Goal: Check status: Check status

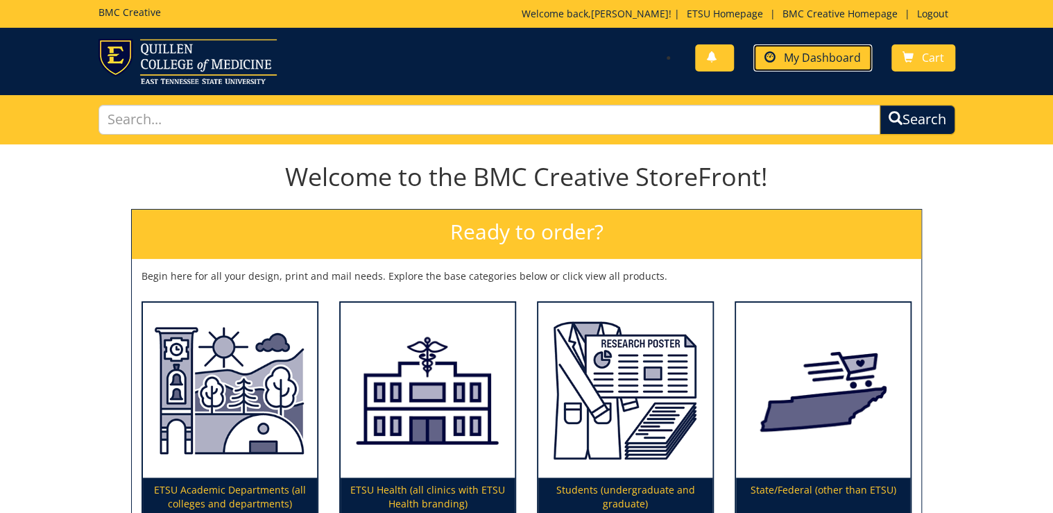
click at [812, 53] on span "My Dashboard" at bounding box center [822, 57] width 77 height 15
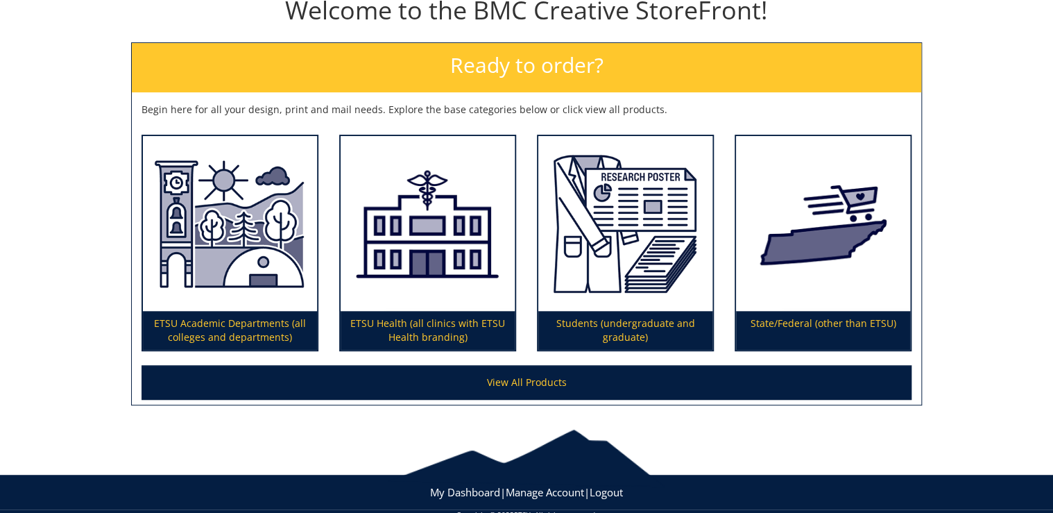
scroll to position [191, 0]
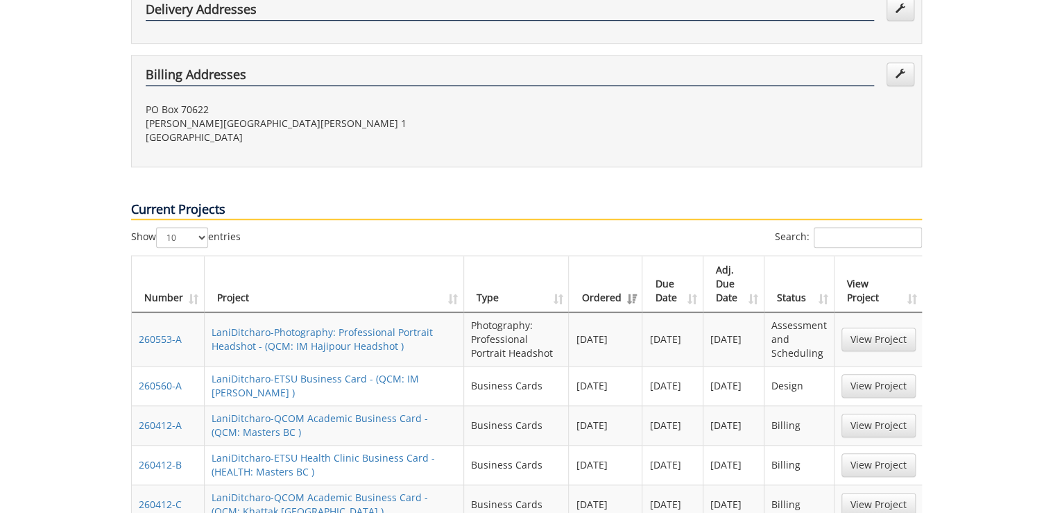
scroll to position [777, 0]
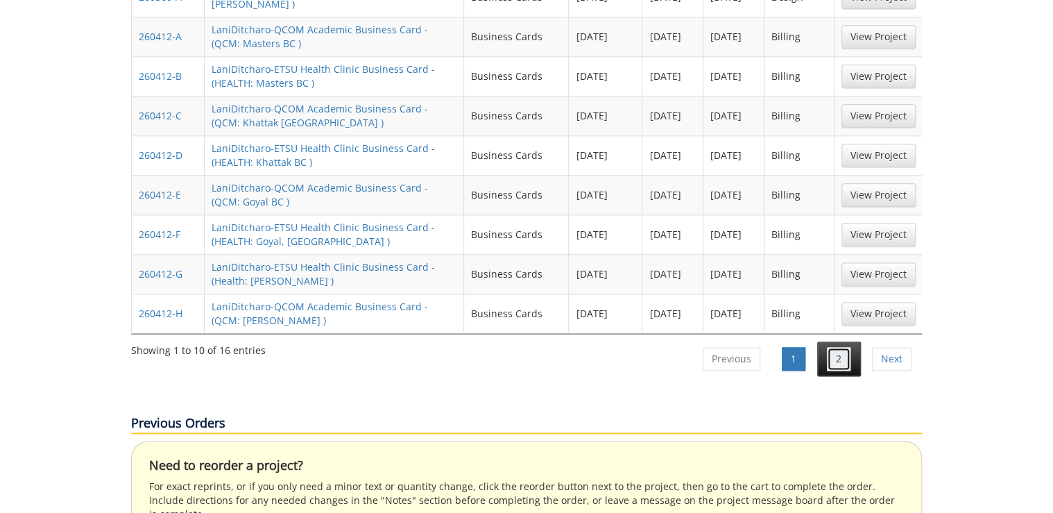
click at [838, 347] on link "2" at bounding box center [839, 359] width 24 height 24
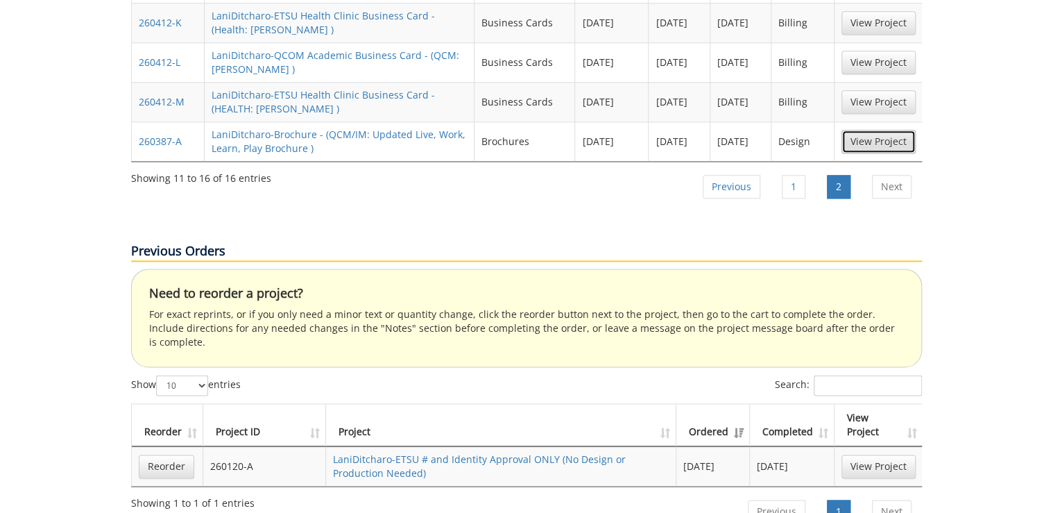
click at [885, 130] on link "View Project" at bounding box center [878, 142] width 74 height 24
click at [802, 175] on link "1" at bounding box center [794, 187] width 24 height 24
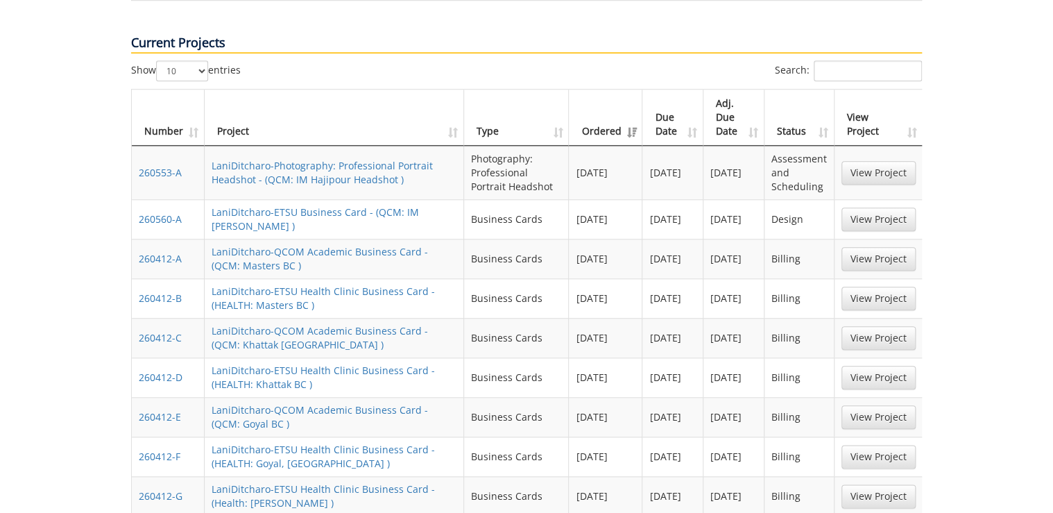
scroll to position [499, 0]
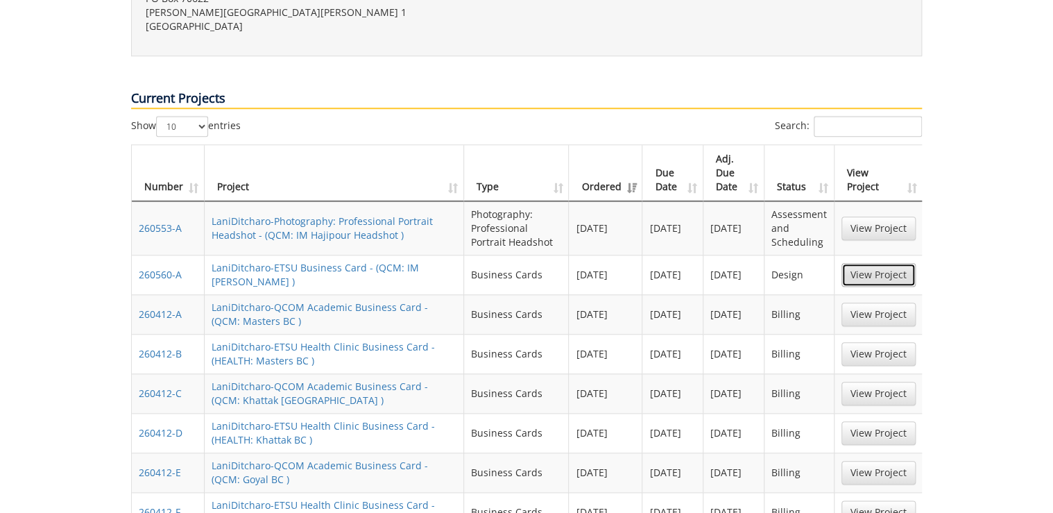
click at [861, 263] on link "View Project" at bounding box center [878, 275] width 74 height 24
click at [876, 216] on link "View Project" at bounding box center [878, 228] width 74 height 24
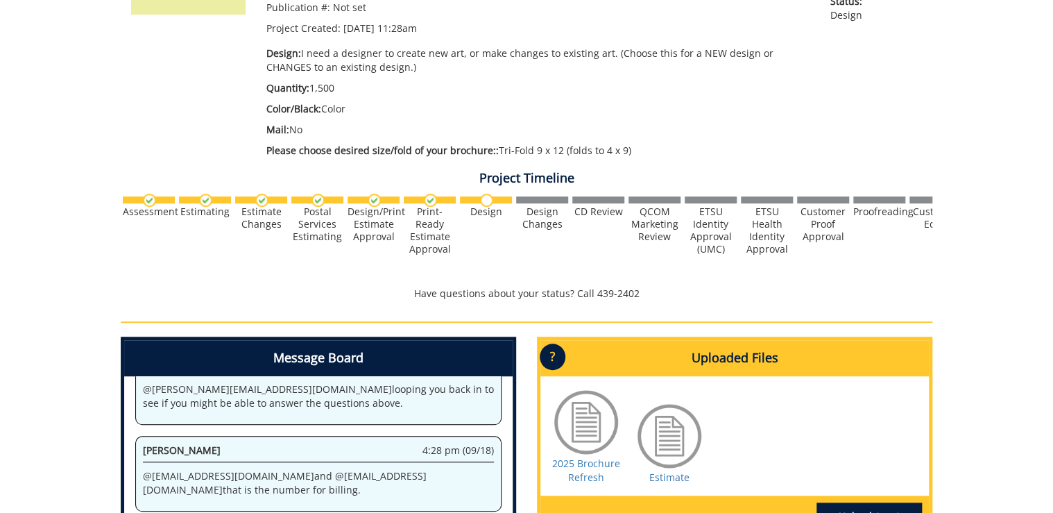
scroll to position [444, 0]
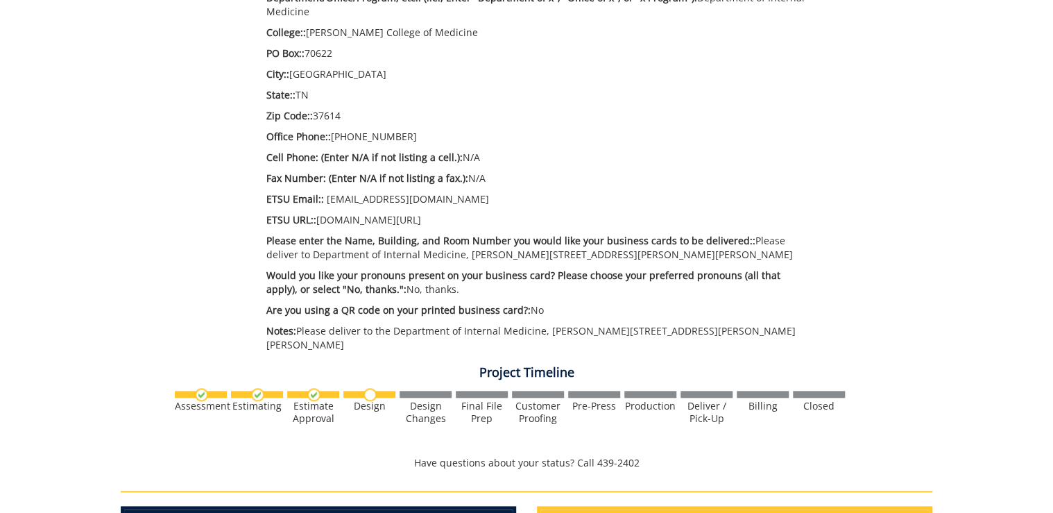
scroll to position [777, 0]
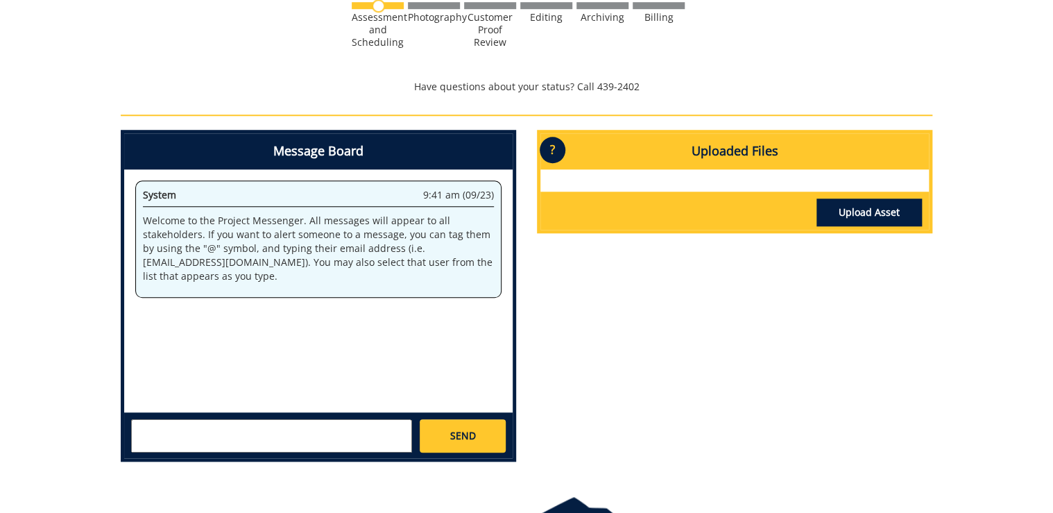
scroll to position [592, 0]
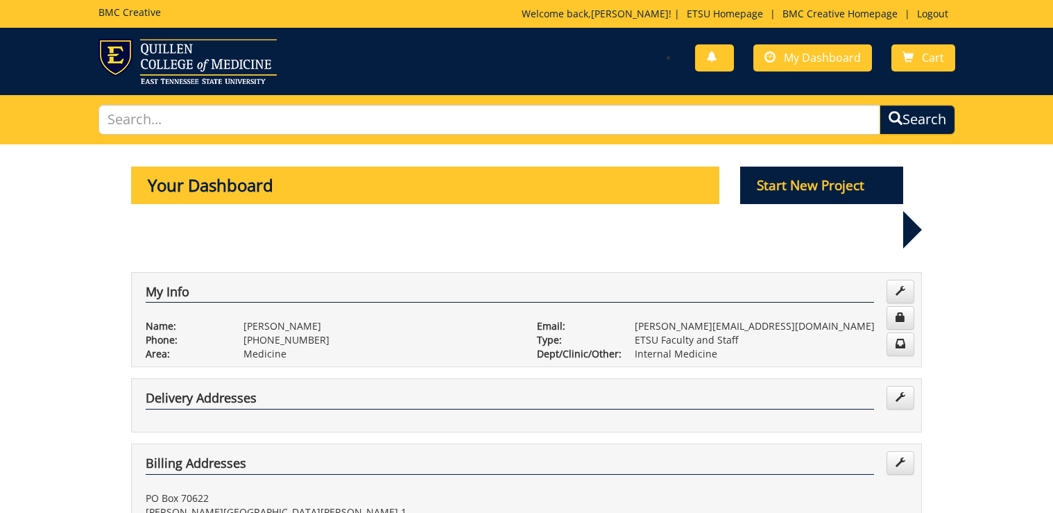
scroll to position [499, 0]
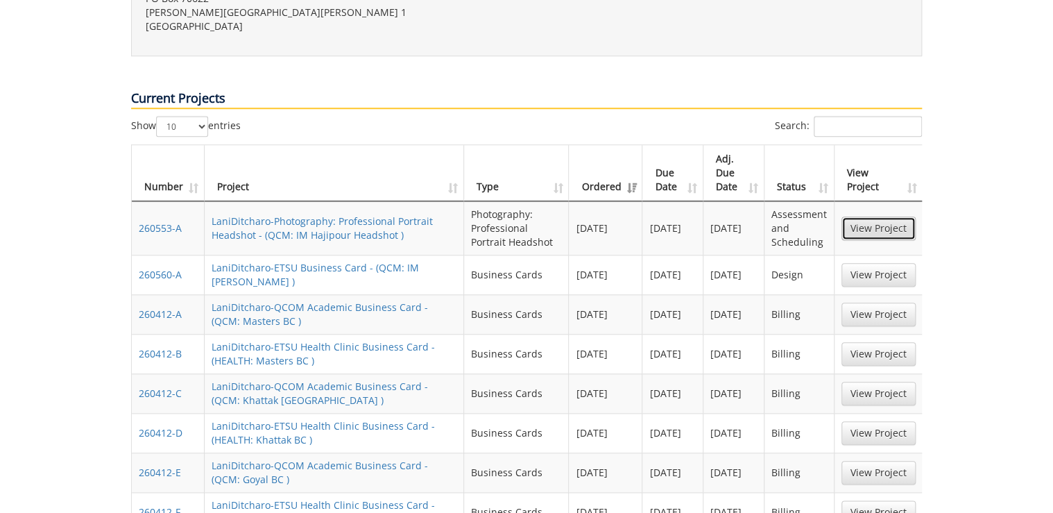
click at [903, 216] on link "View Project" at bounding box center [878, 228] width 74 height 24
drag, startPoint x: 875, startPoint y: 230, endPoint x: 821, endPoint y: 254, distance: 59.7
click at [876, 263] on link "View Project" at bounding box center [878, 275] width 74 height 24
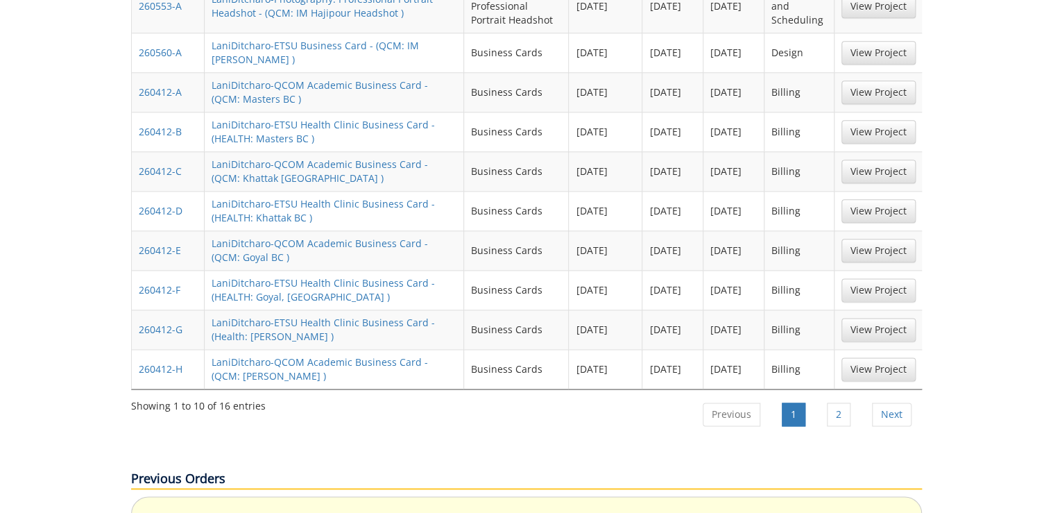
scroll to position [888, 0]
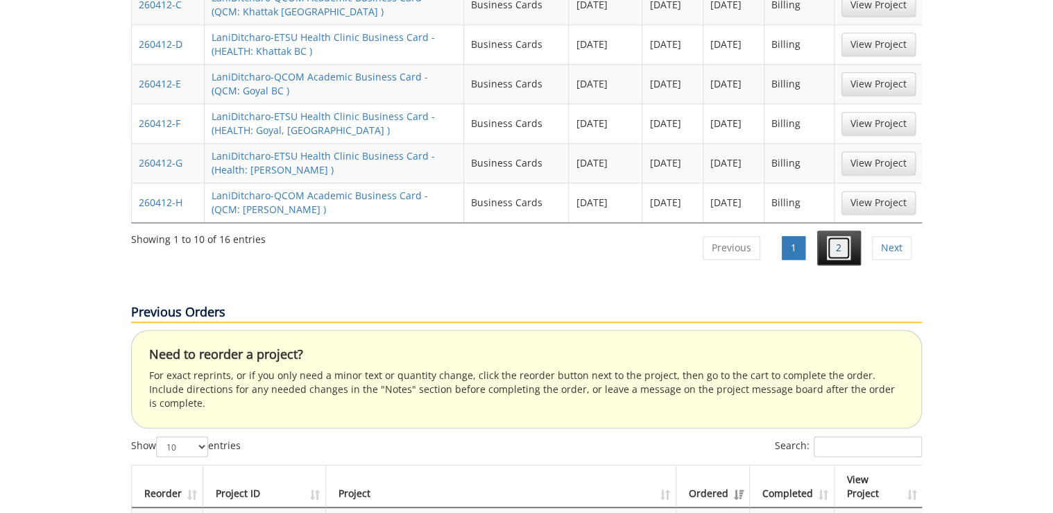
click at [843, 236] on link "2" at bounding box center [839, 248] width 24 height 24
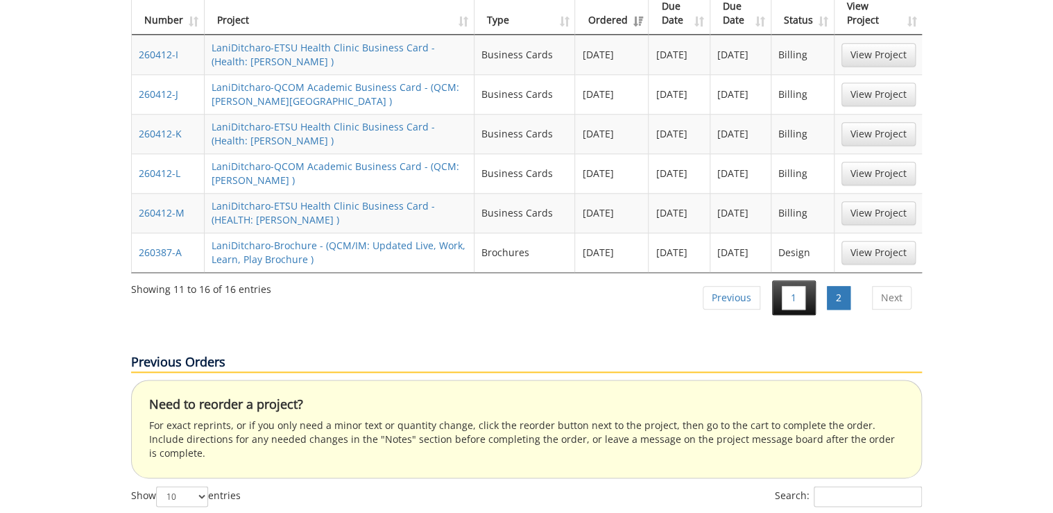
scroll to position [610, 0]
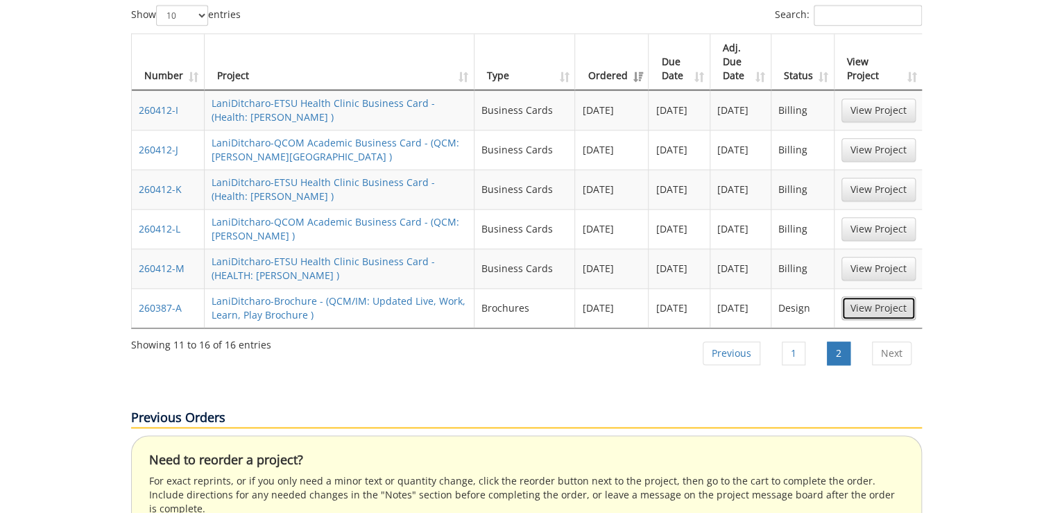
click at [866, 296] on link "View Project" at bounding box center [878, 308] width 74 height 24
click at [890, 296] on link "View Project" at bounding box center [878, 308] width 74 height 24
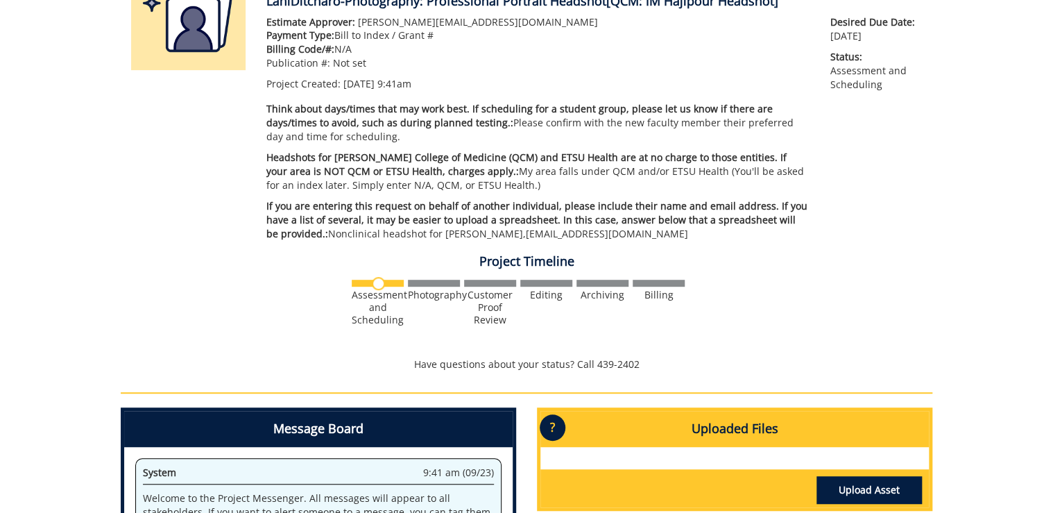
scroll to position [388, 0]
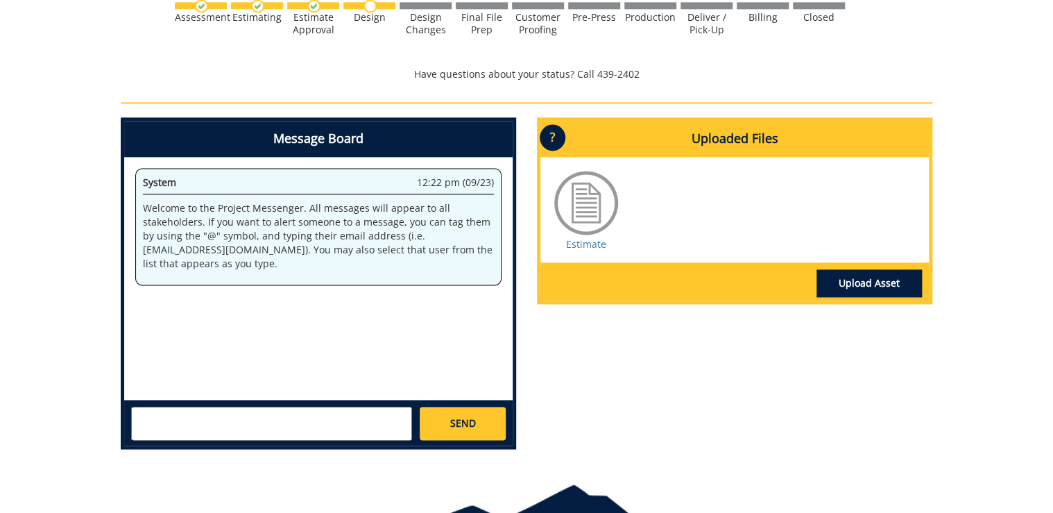
scroll to position [943, 0]
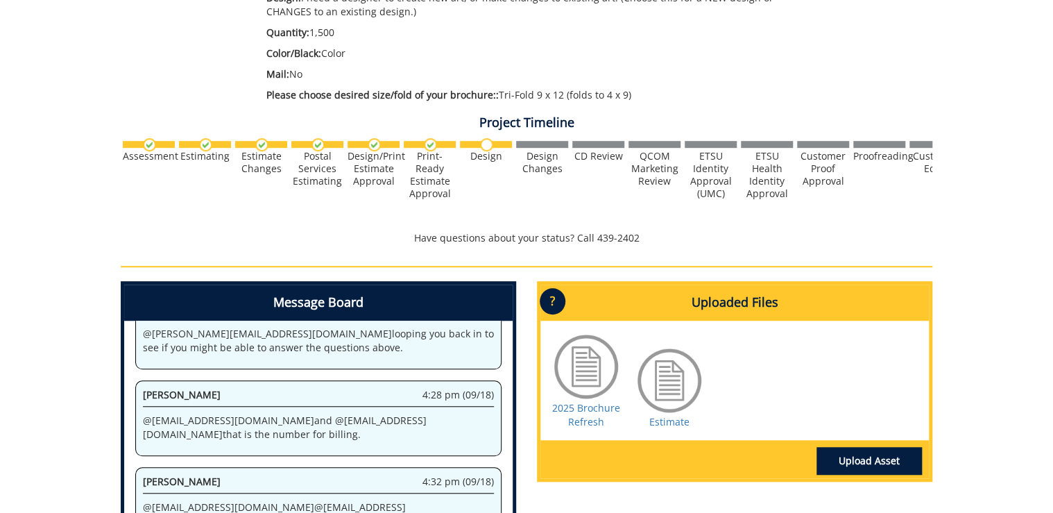
scroll to position [555, 0]
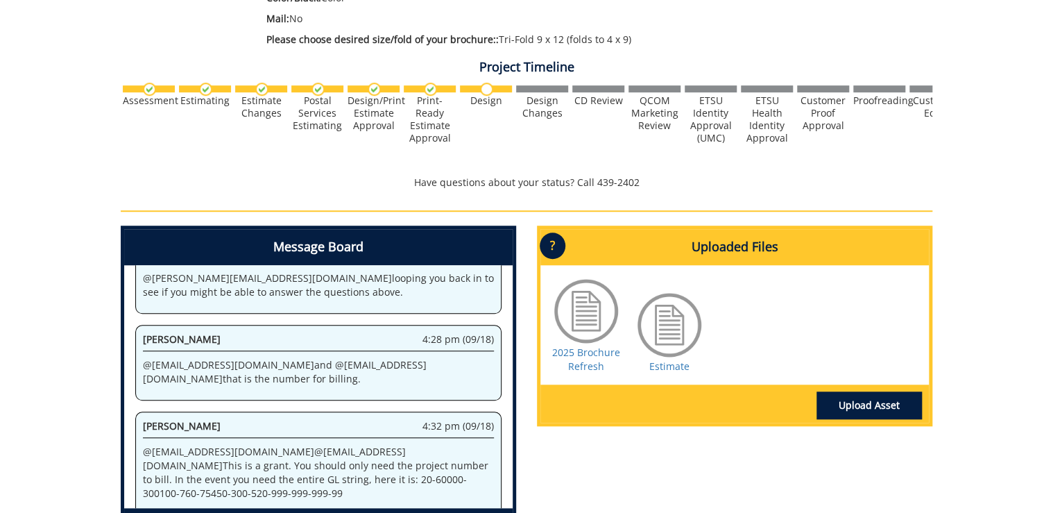
scroll to position [55, 0]
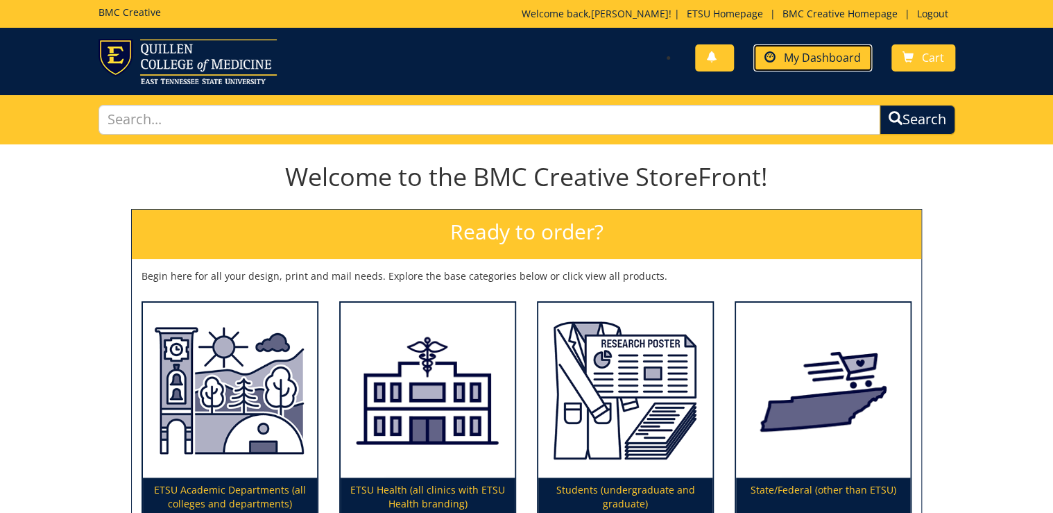
click at [785, 65] on link "My Dashboard" at bounding box center [812, 57] width 119 height 27
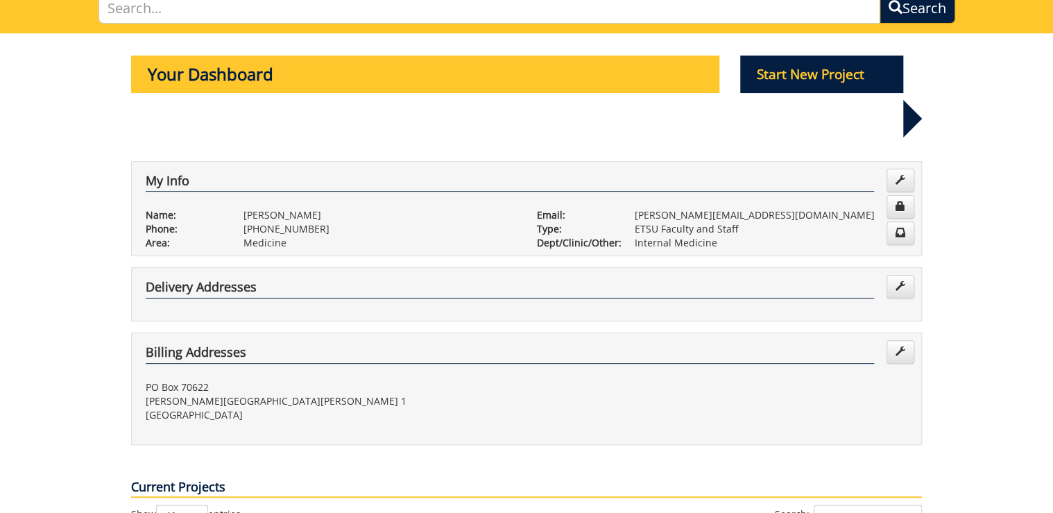
scroll to position [388, 0]
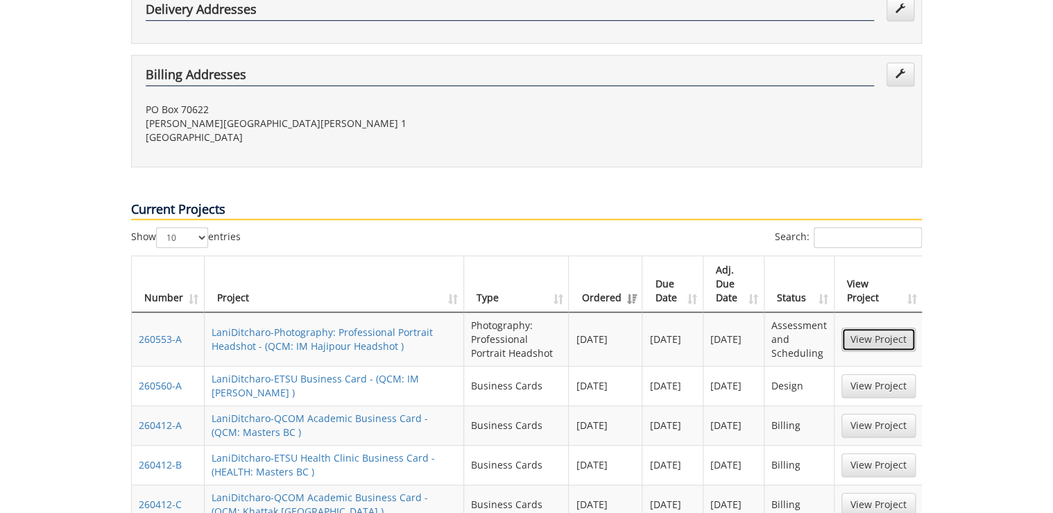
click at [868, 327] on link "View Project" at bounding box center [878, 339] width 74 height 24
click at [866, 374] on link "View Project" at bounding box center [878, 386] width 74 height 24
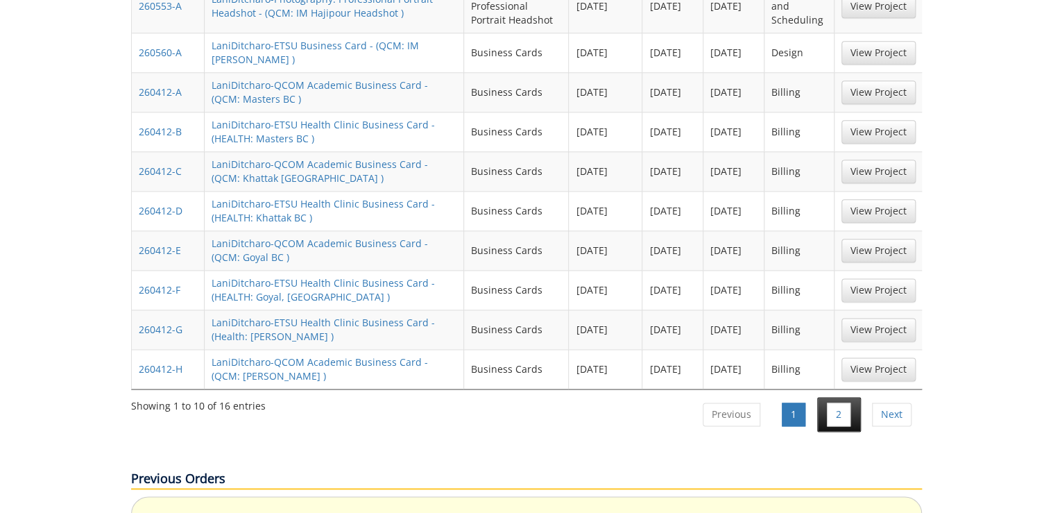
click at [845, 397] on li "2" at bounding box center [839, 414] width 44 height 35
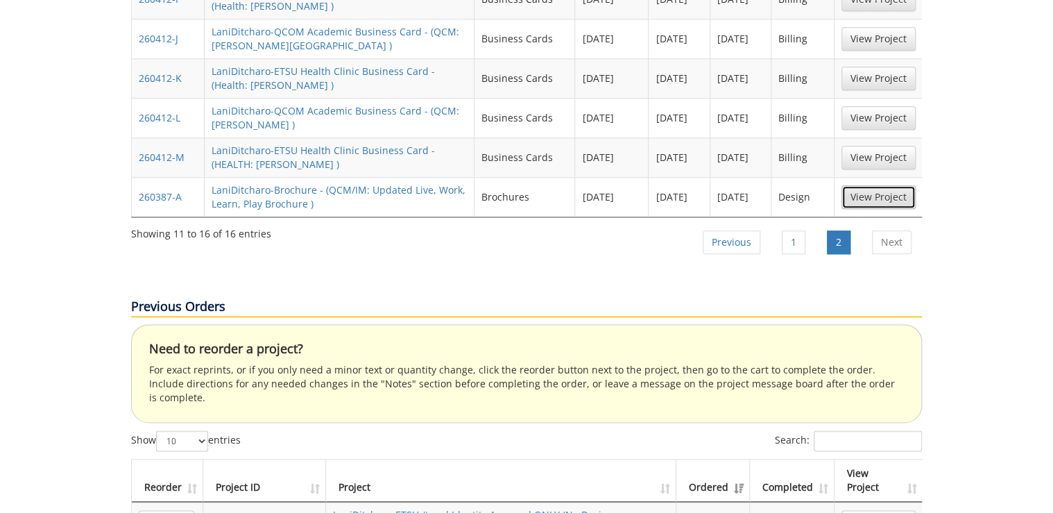
click at [904, 185] on link "View Project" at bounding box center [878, 197] width 74 height 24
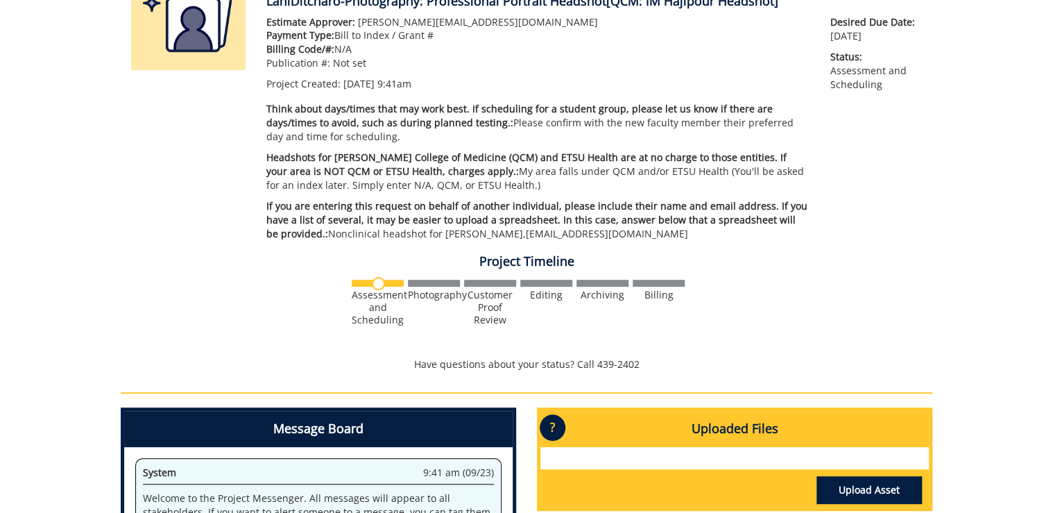
scroll to position [388, 0]
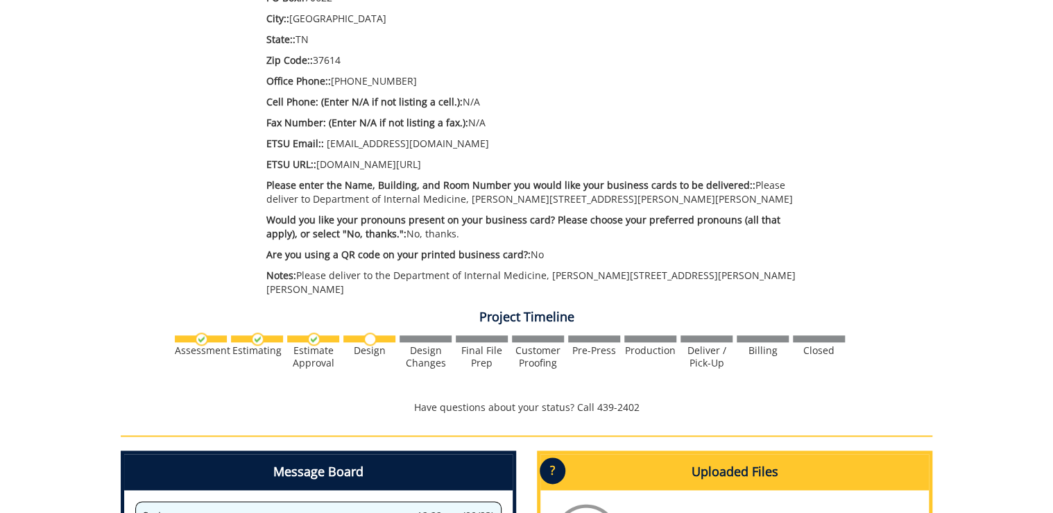
scroll to position [888, 0]
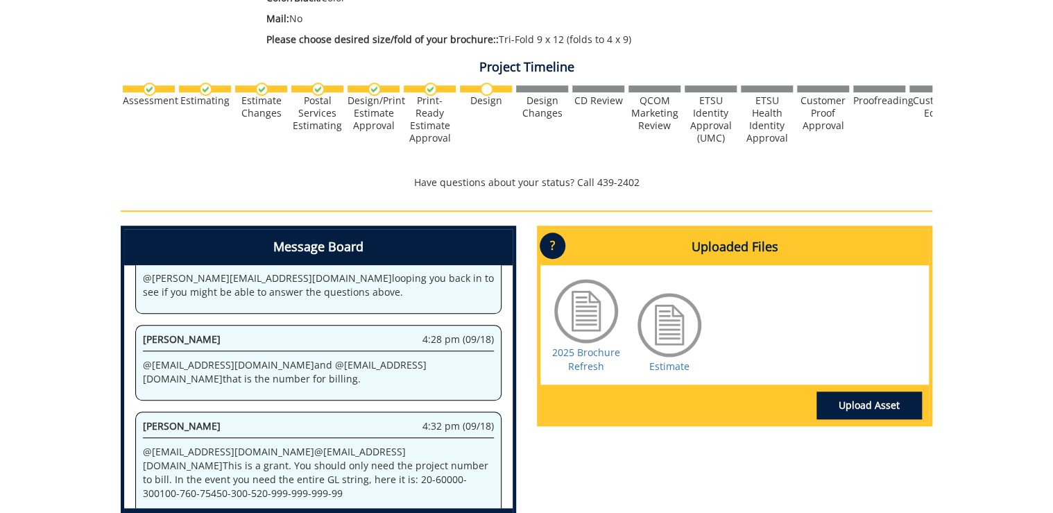
scroll to position [333, 0]
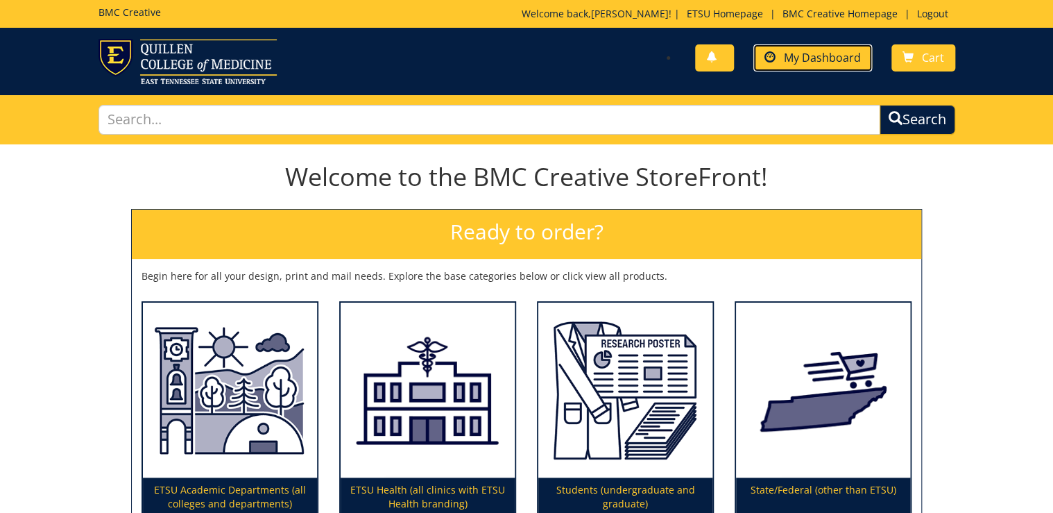
click at [835, 61] on span "My Dashboard" at bounding box center [822, 57] width 77 height 15
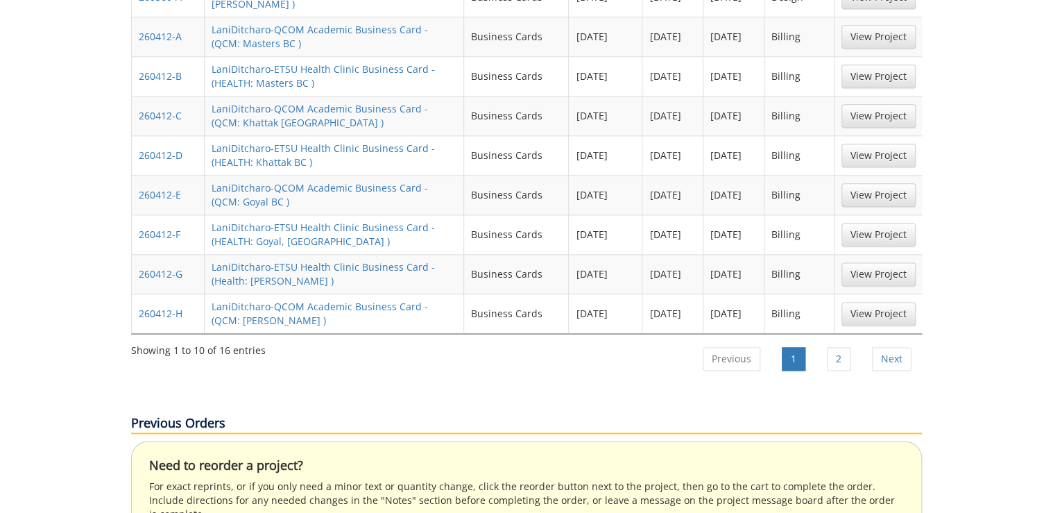
scroll to position [888, 0]
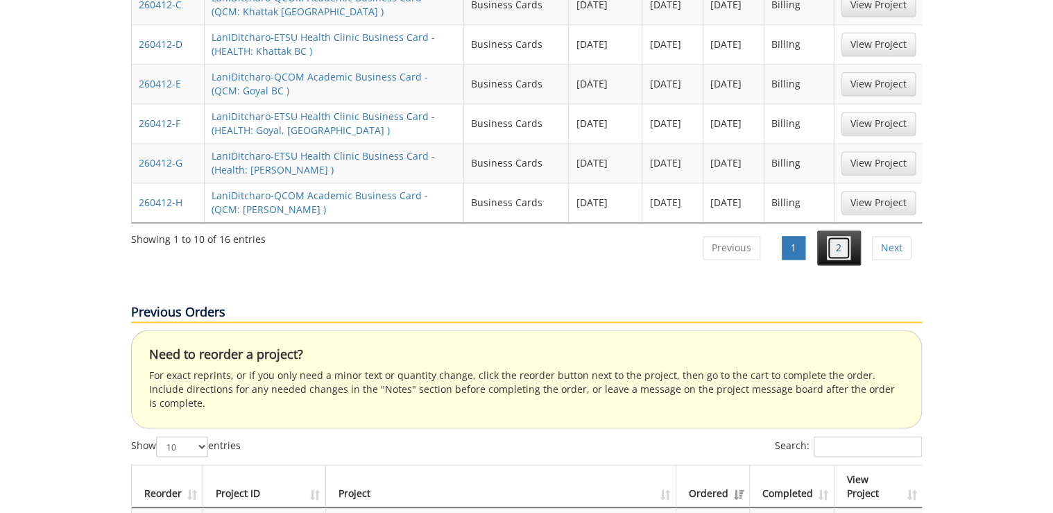
click at [849, 236] on link "2" at bounding box center [839, 248] width 24 height 24
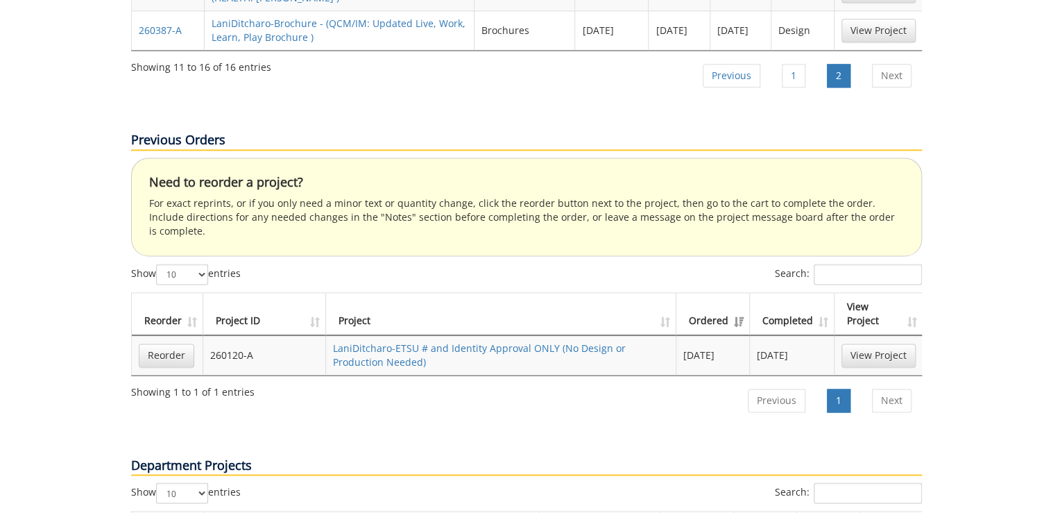
scroll to position [666, 0]
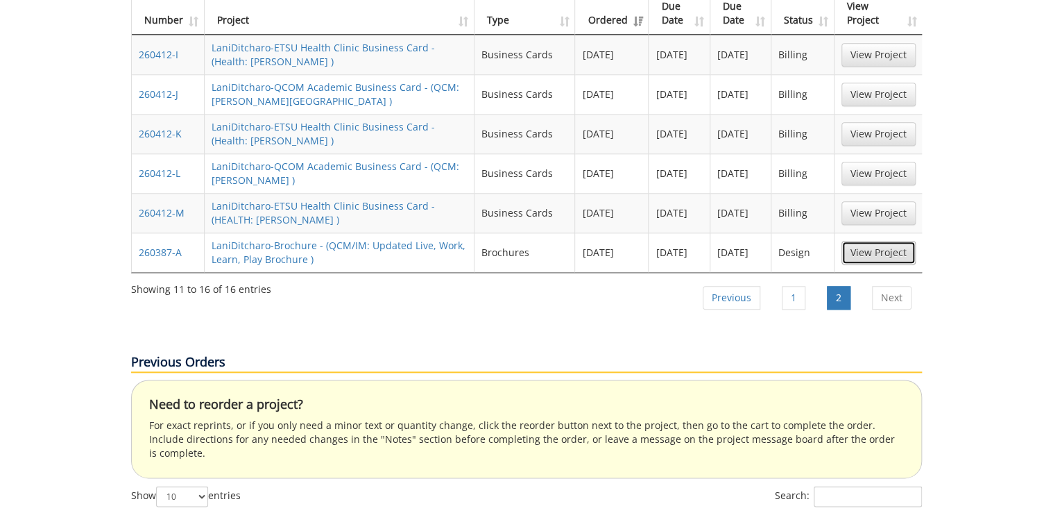
click at [874, 241] on link "View Project" at bounding box center [878, 253] width 74 height 24
click at [788, 286] on link "1" at bounding box center [794, 298] width 24 height 24
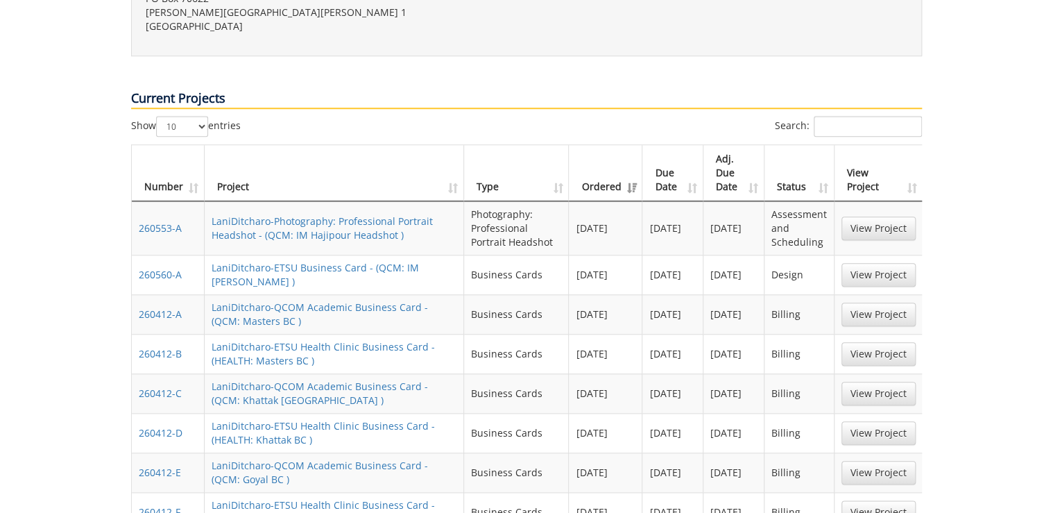
scroll to position [444, 0]
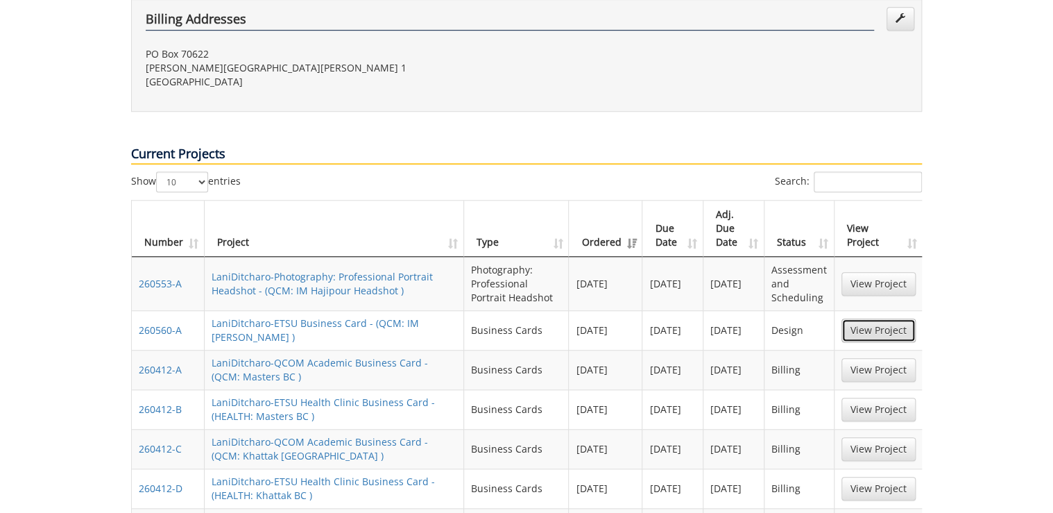
click at [853, 318] on link "View Project" at bounding box center [878, 330] width 74 height 24
click at [877, 272] on link "View Project" at bounding box center [878, 284] width 74 height 24
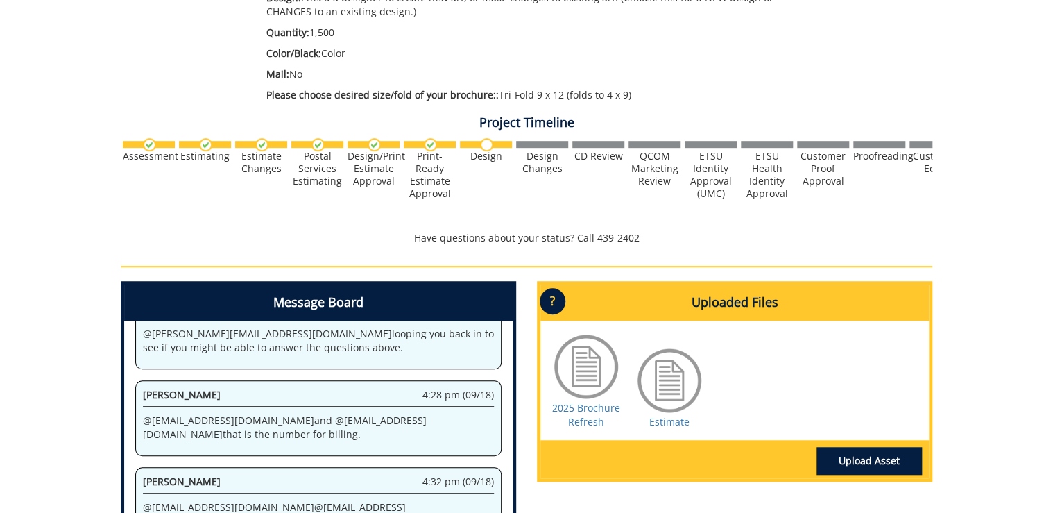
scroll to position [577, 0]
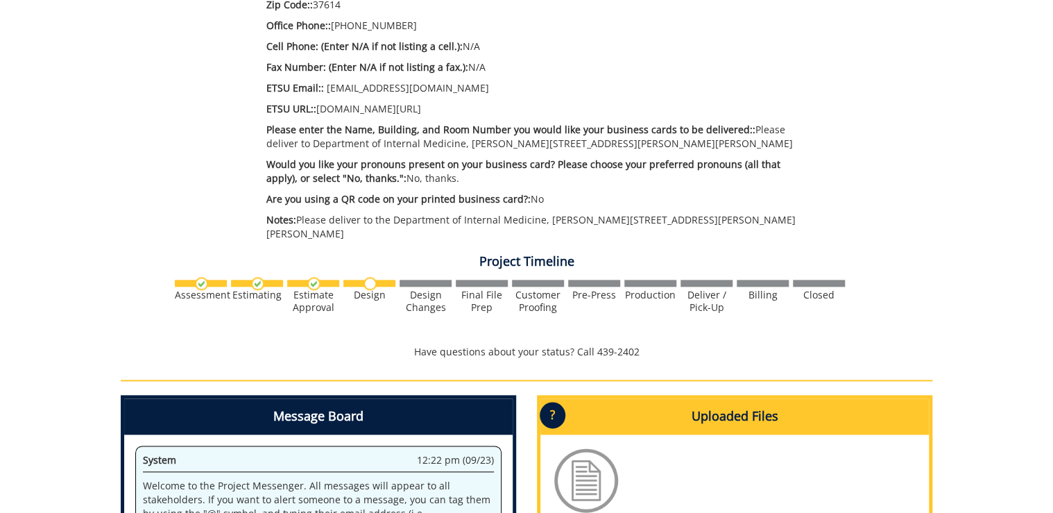
scroll to position [943, 0]
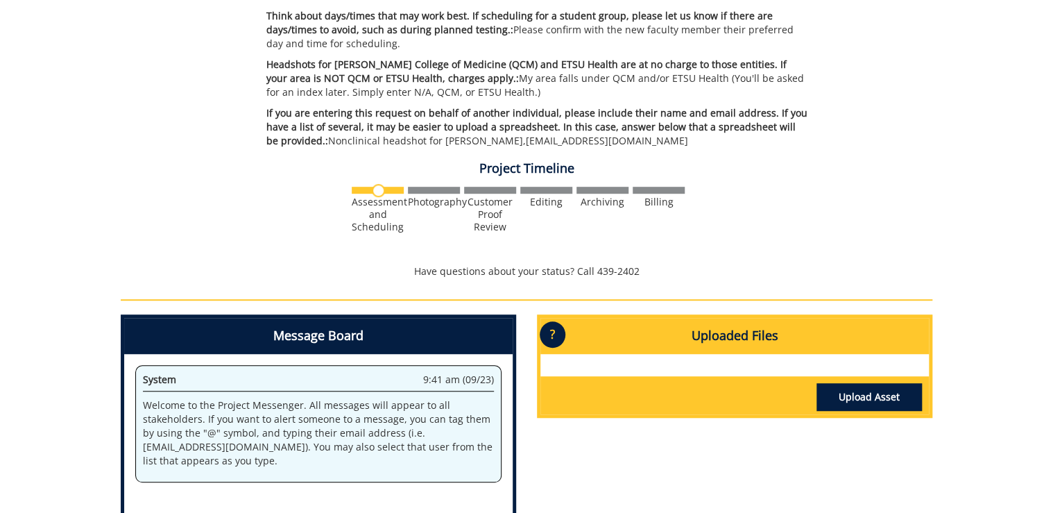
scroll to position [259, 0]
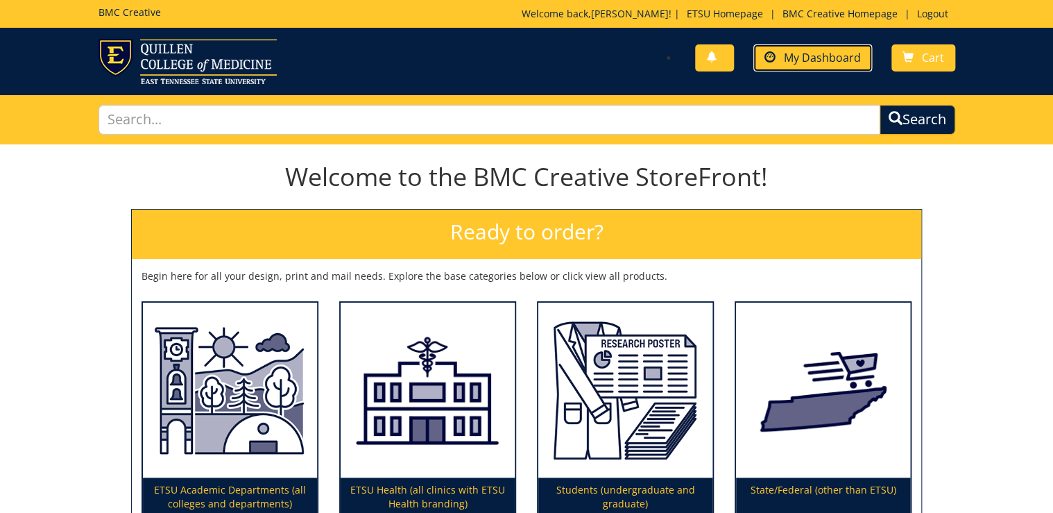
click at [843, 60] on span "My Dashboard" at bounding box center [822, 57] width 77 height 15
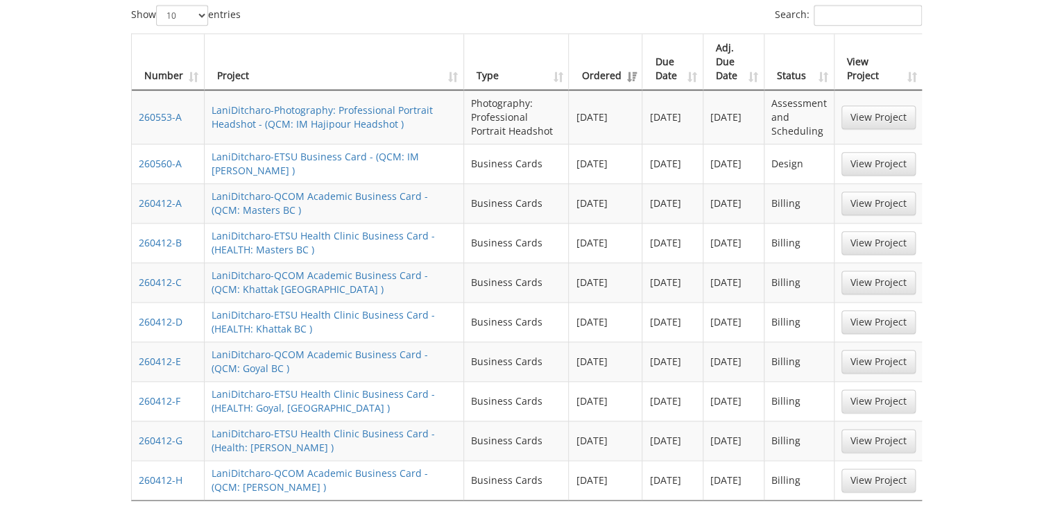
scroll to position [444, 0]
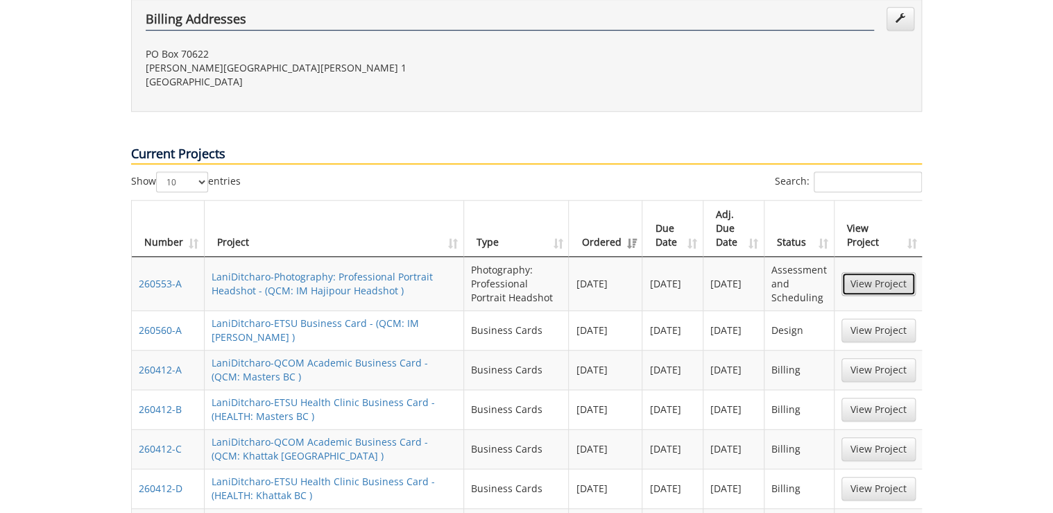
click at [897, 272] on link "View Project" at bounding box center [878, 284] width 74 height 24
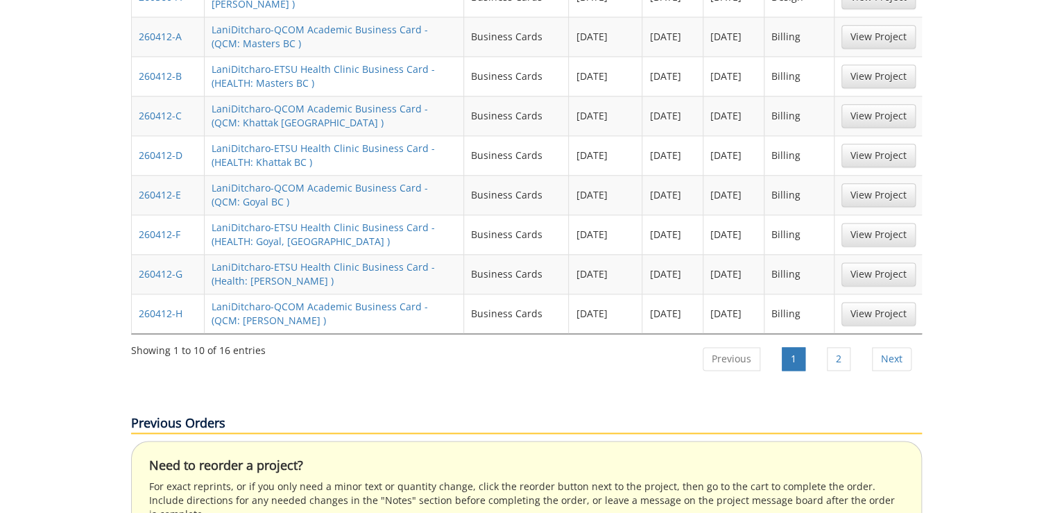
scroll to position [832, 0]
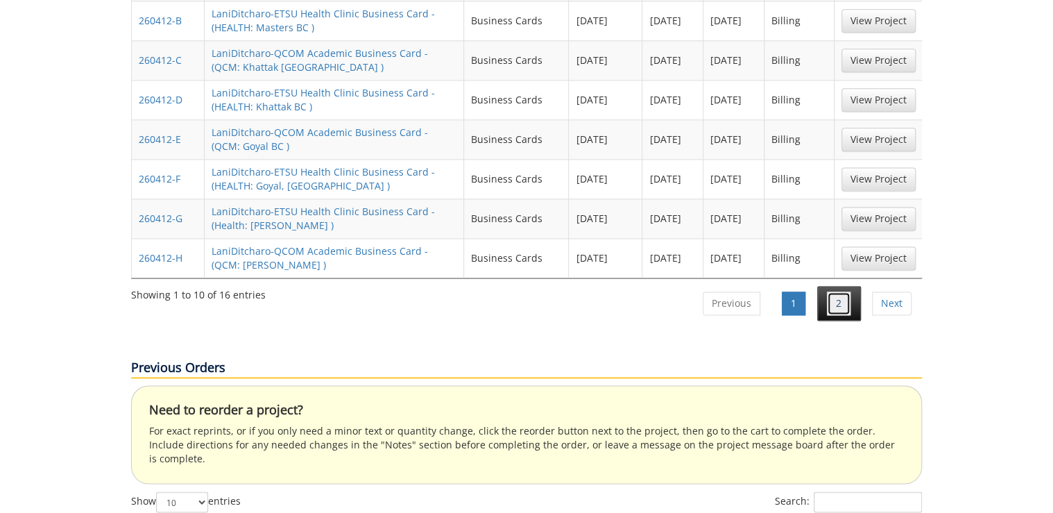
click at [845, 291] on link "2" at bounding box center [839, 303] width 24 height 24
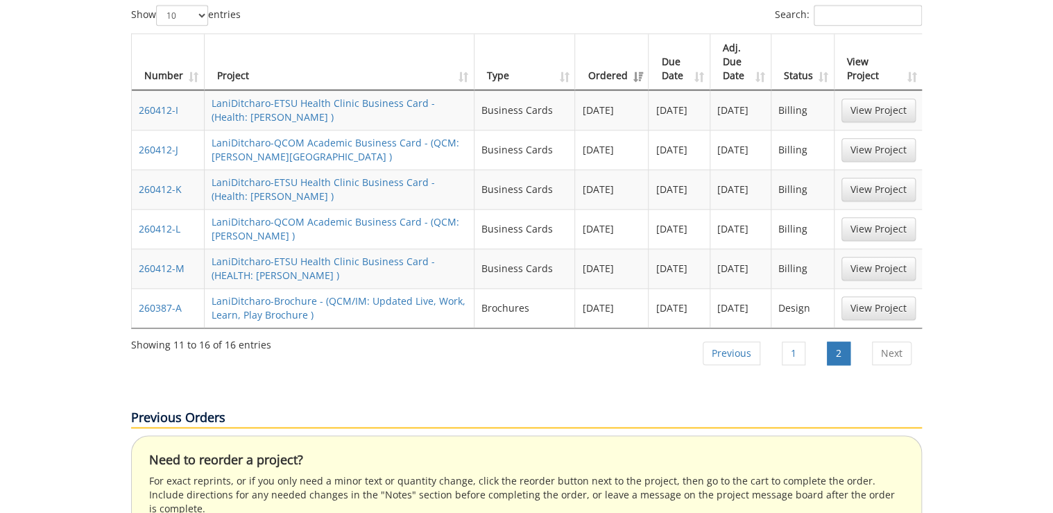
scroll to position [555, 0]
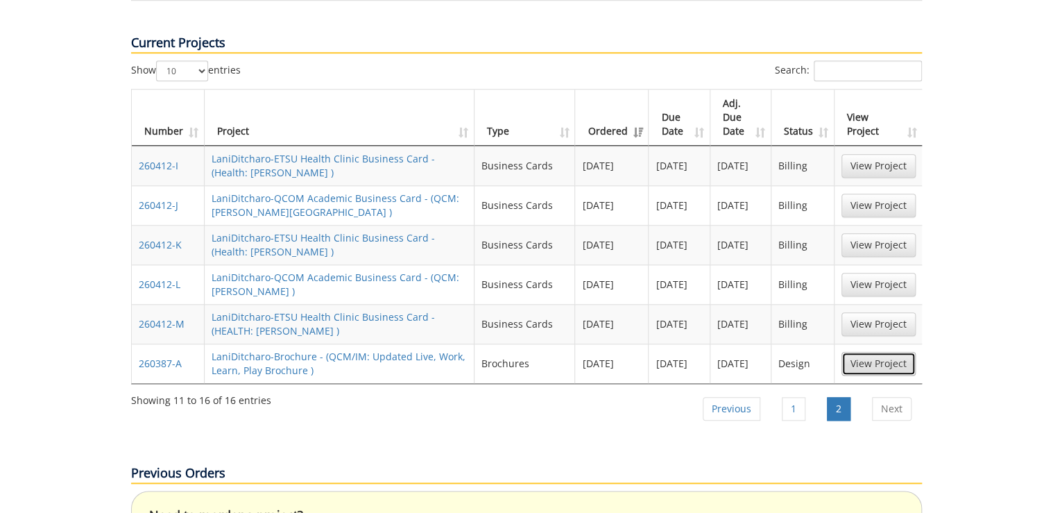
click at [846, 352] on link "View Project" at bounding box center [878, 364] width 74 height 24
click at [746, 397] on link "Previous" at bounding box center [732, 409] width 58 height 24
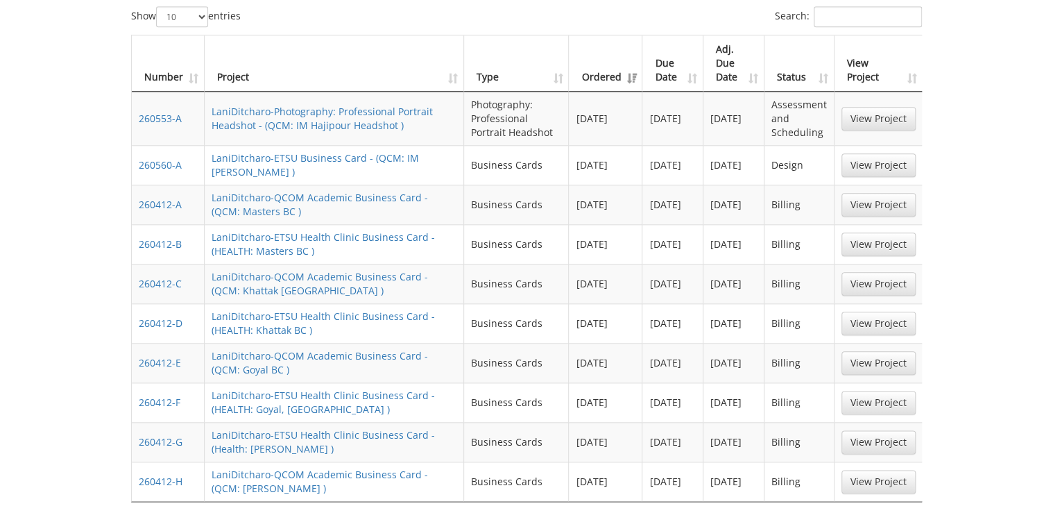
scroll to position [553, 0]
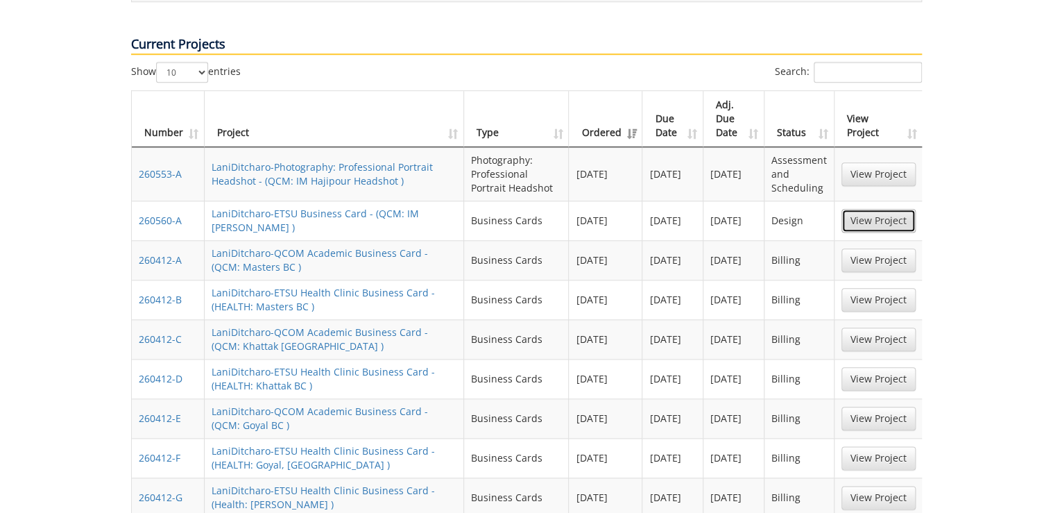
click at [873, 209] on link "View Project" at bounding box center [878, 221] width 74 height 24
click at [870, 162] on link "View Project" at bounding box center [878, 174] width 74 height 24
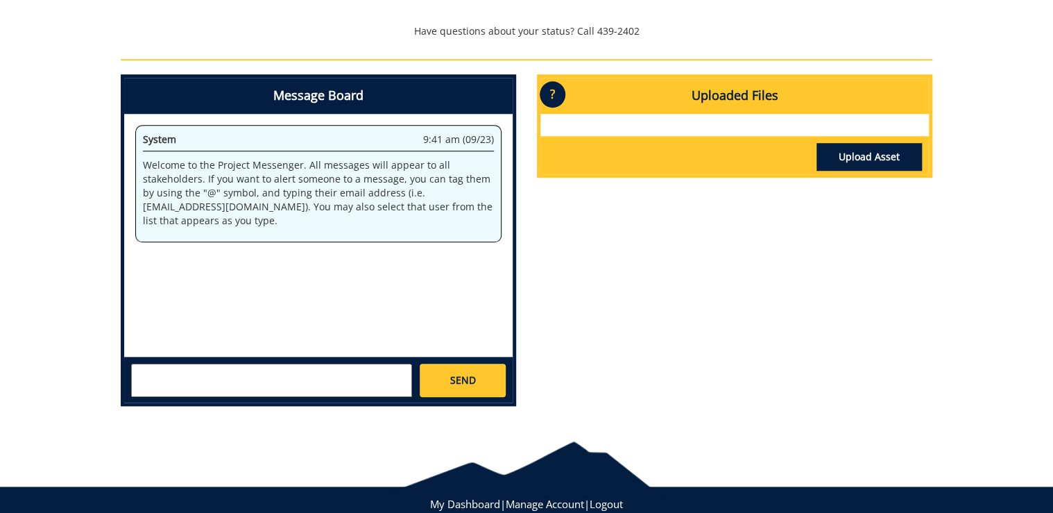
scroll to position [592, 0]
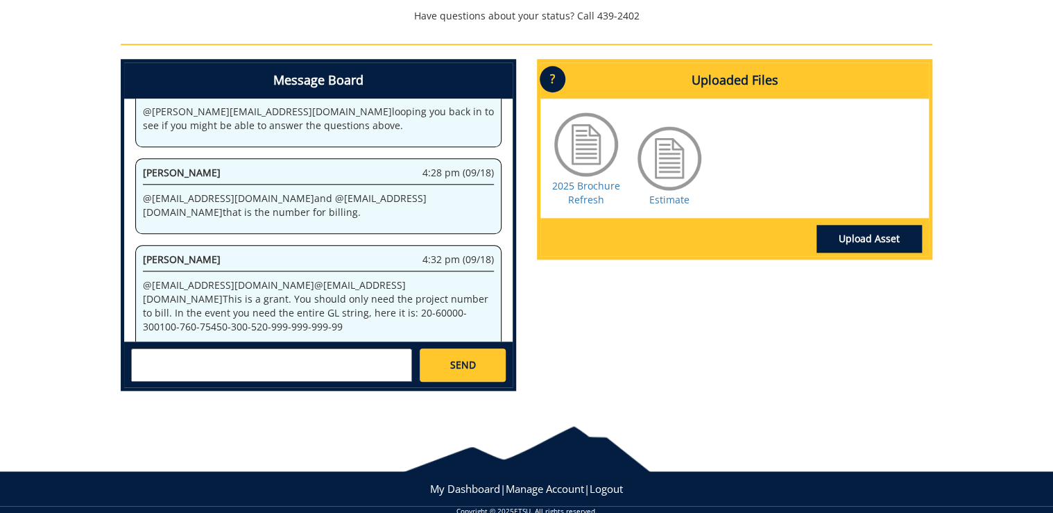
scroll to position [577, 0]
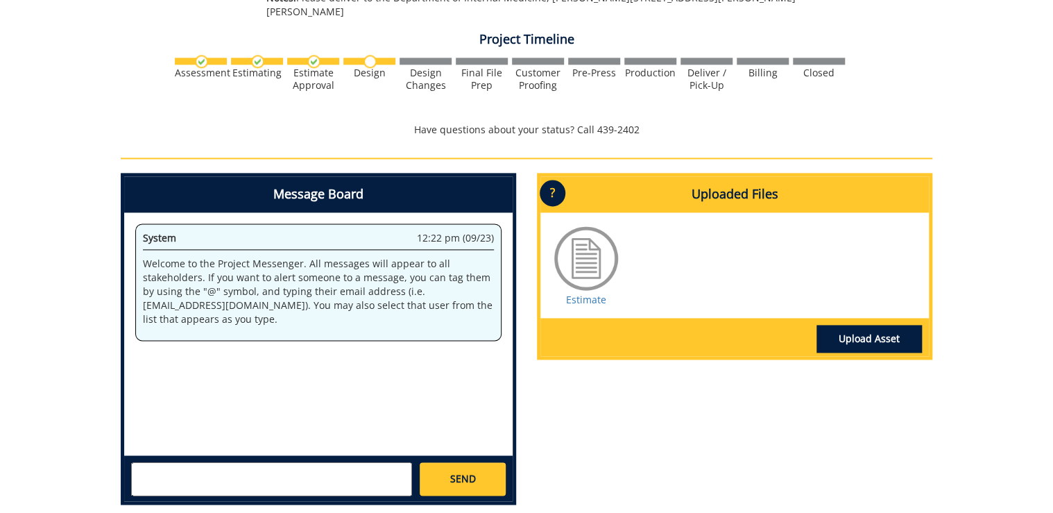
scroll to position [888, 0]
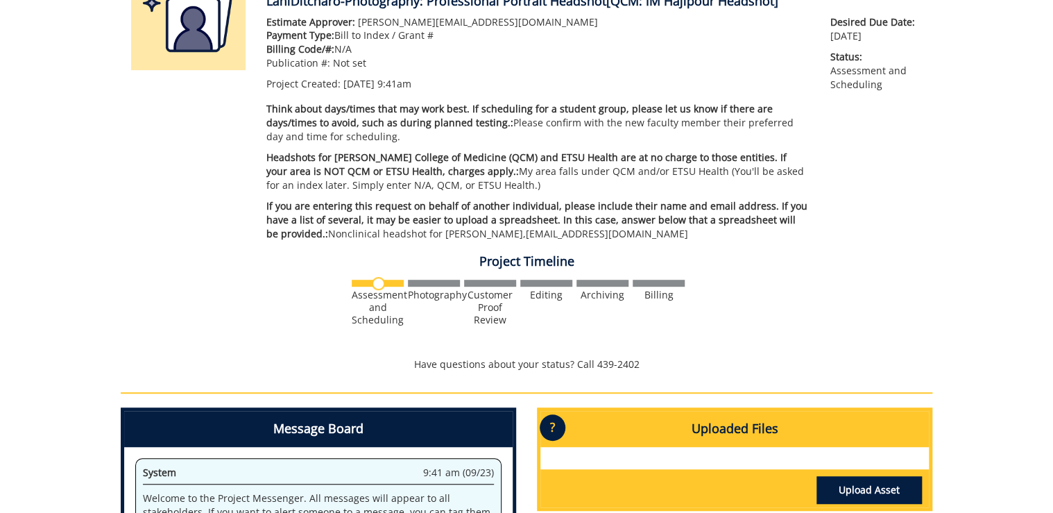
scroll to position [388, 0]
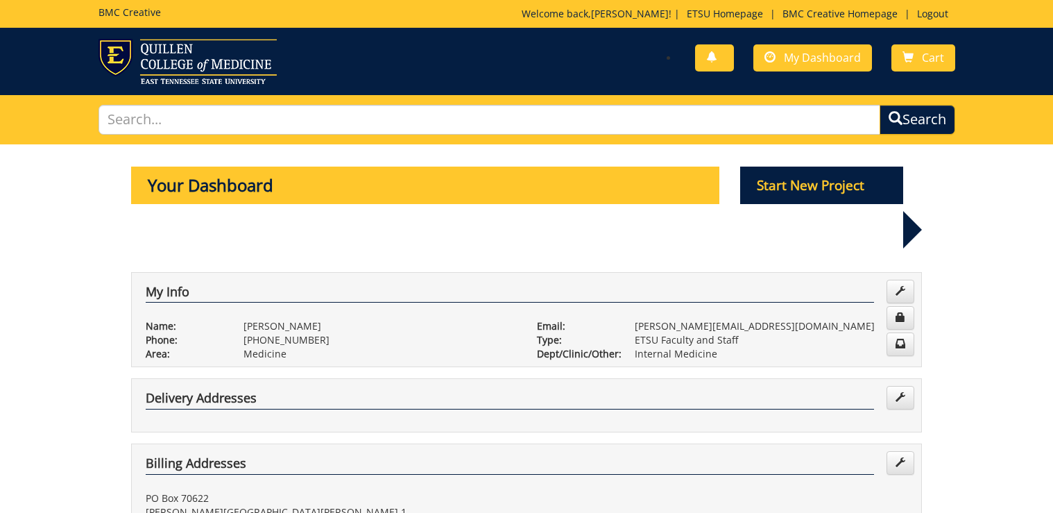
scroll to position [553, 0]
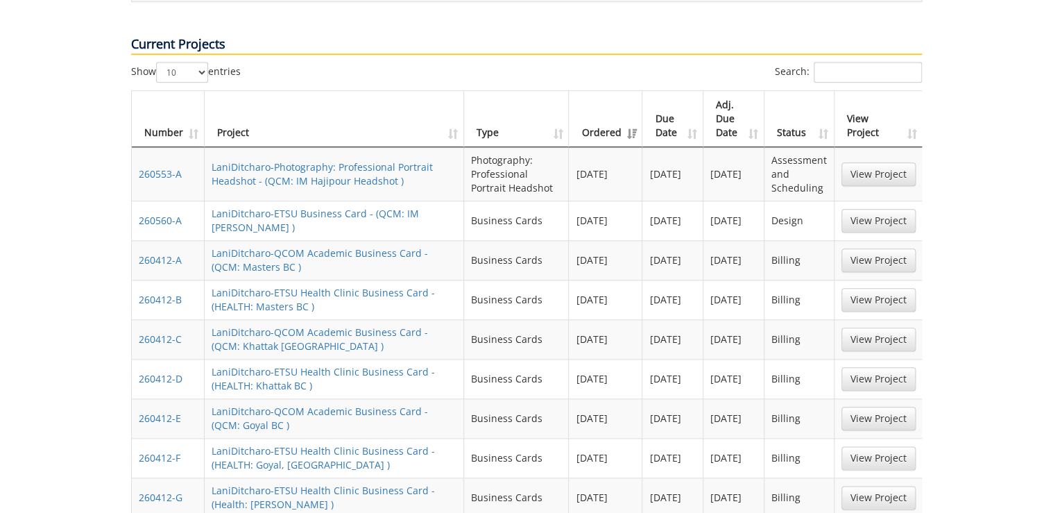
scroll to position [553, 0]
click at [905, 162] on link "View Project" at bounding box center [878, 174] width 74 height 24
click at [879, 209] on link "View Project" at bounding box center [878, 221] width 74 height 24
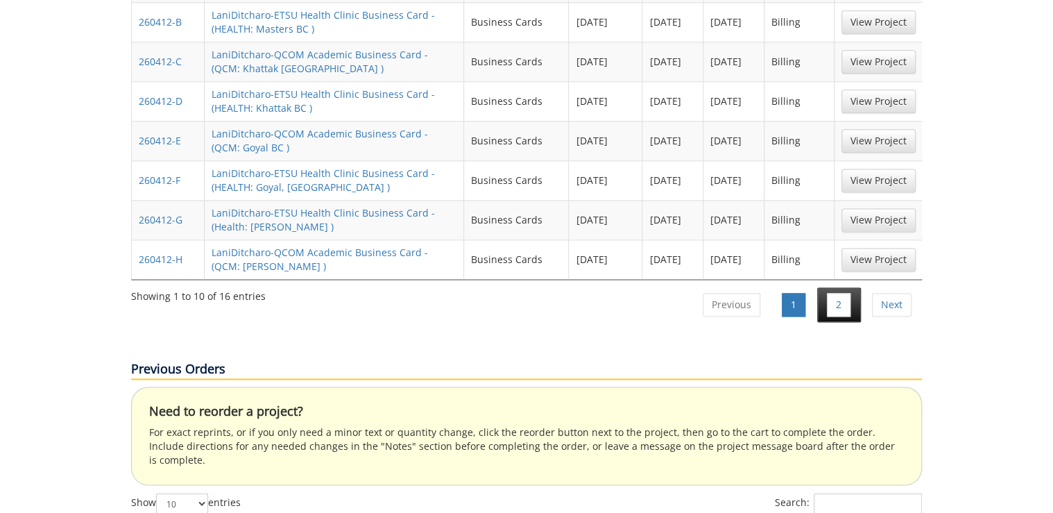
click at [851, 287] on li "2" at bounding box center [839, 304] width 44 height 35
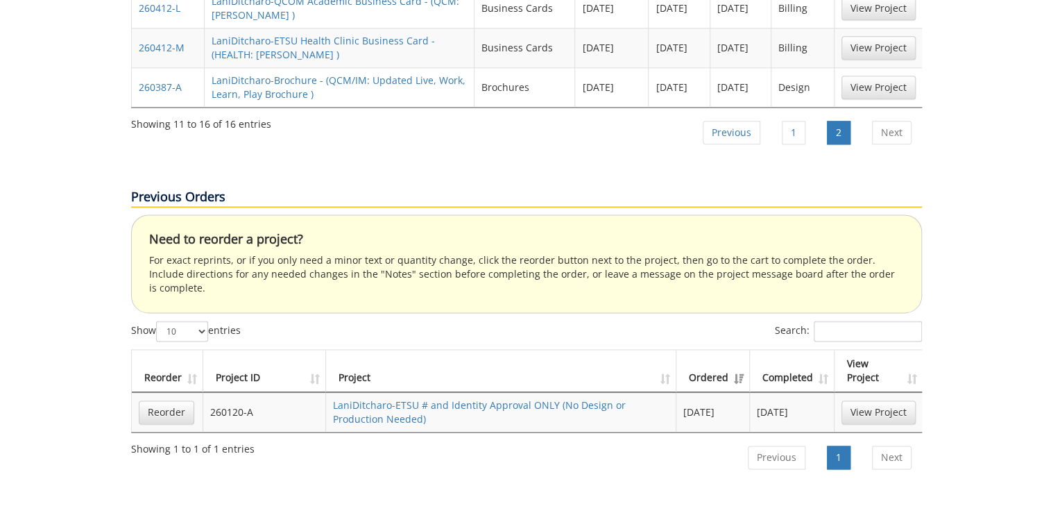
scroll to position [609, 0]
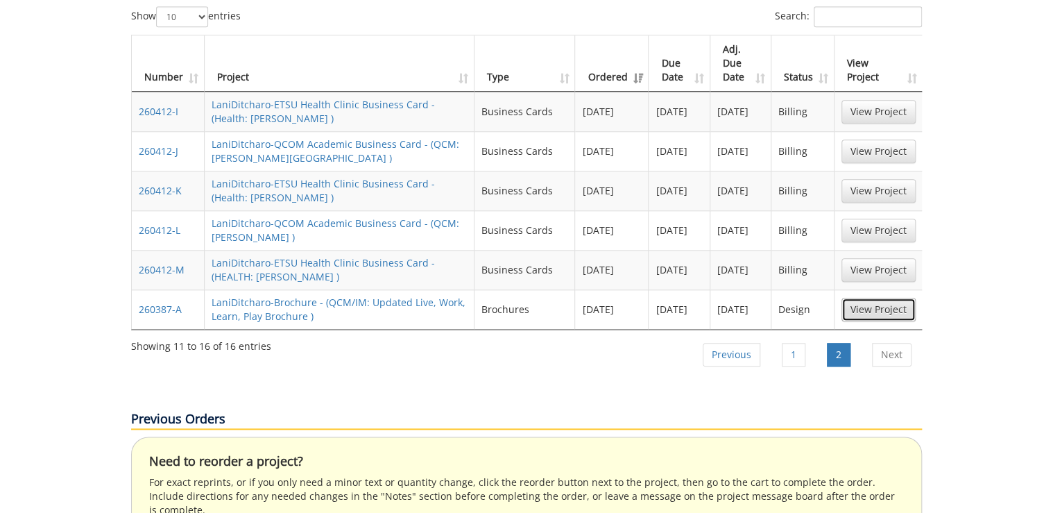
click at [891, 298] on link "View Project" at bounding box center [878, 310] width 74 height 24
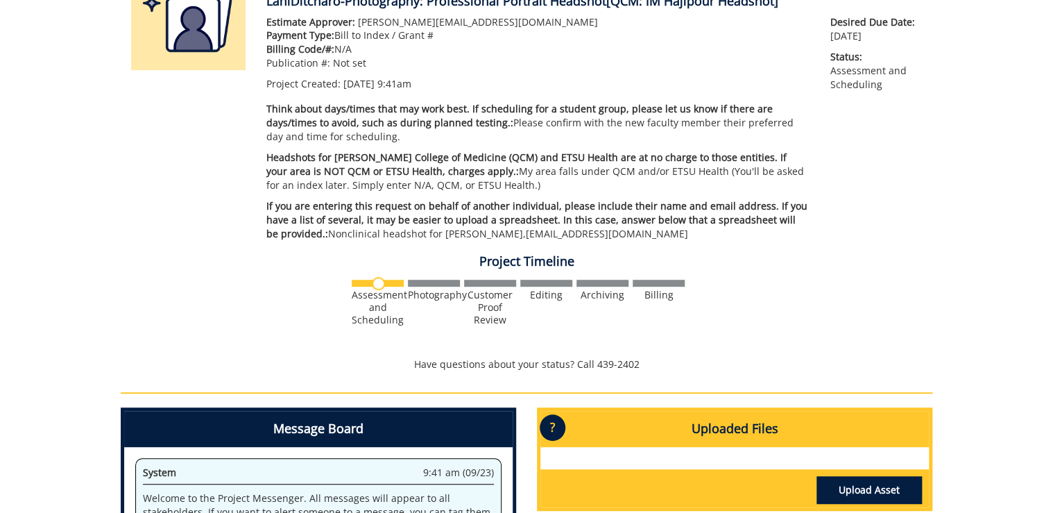
scroll to position [499, 0]
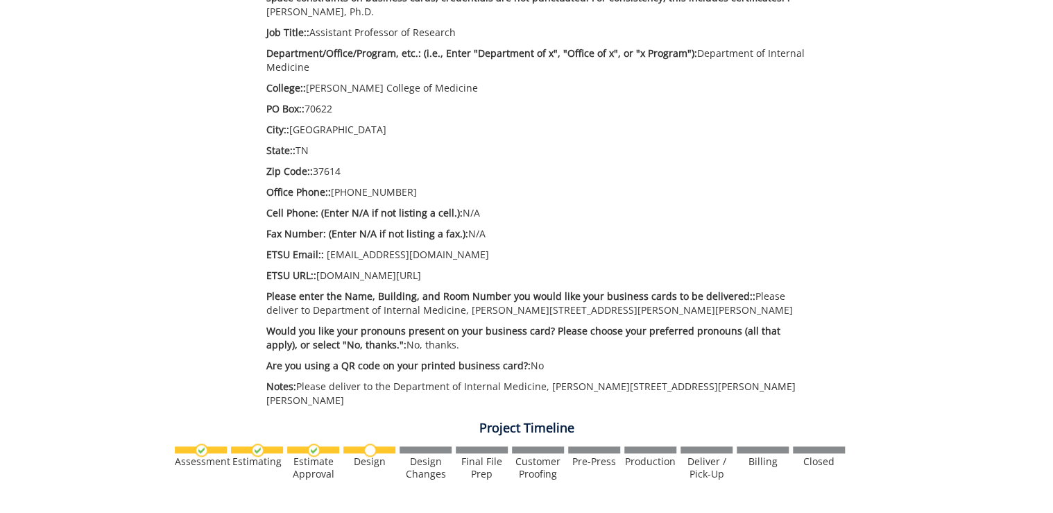
scroll to position [721, 0]
